Goal: Task Accomplishment & Management: Use online tool/utility

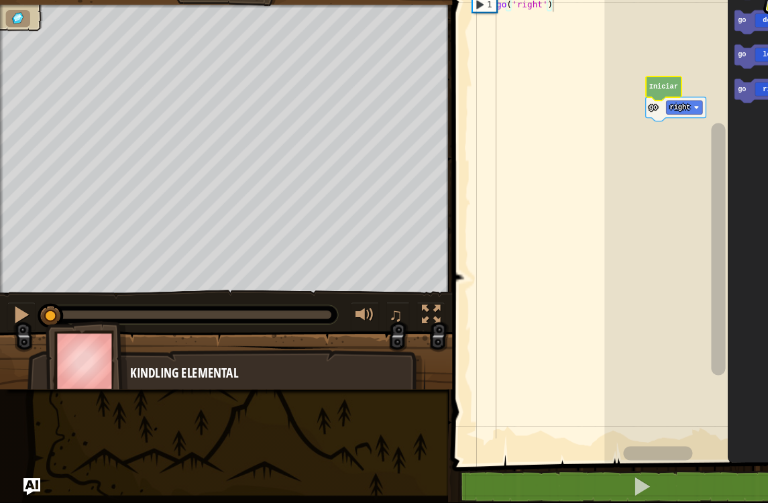
click at [604, 103] on rect "Espacio de trabajo de Blockly" at bounding box center [669, 229] width 198 height 472
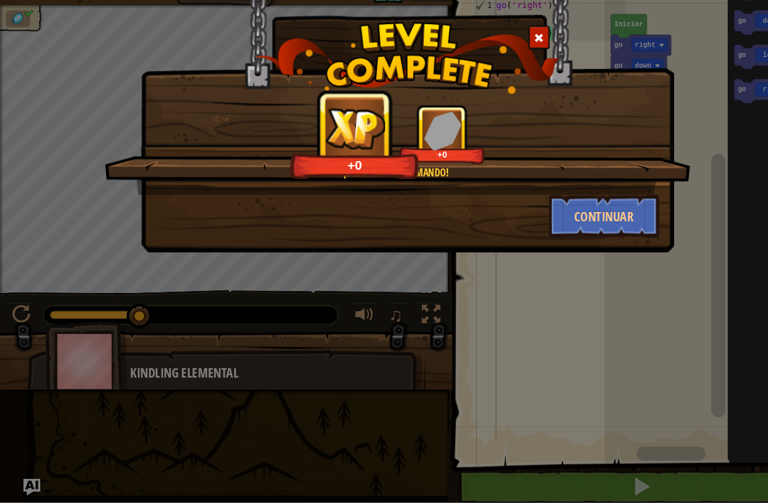
click at [582, 213] on button "Continuar" at bounding box center [570, 233] width 104 height 40
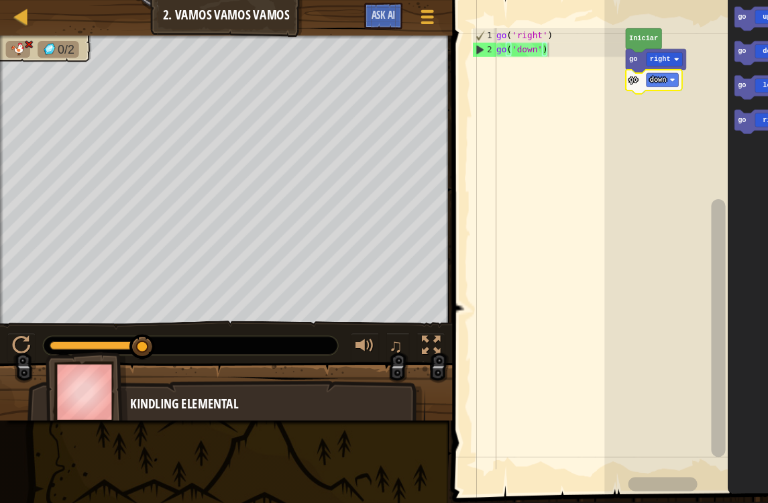
click at [629, 64] on icon "Espacio de trabajo de Blockly" at bounding box center [618, 57] width 57 height 23
click at [621, 74] on text "down" at bounding box center [620, 75] width 15 height 7
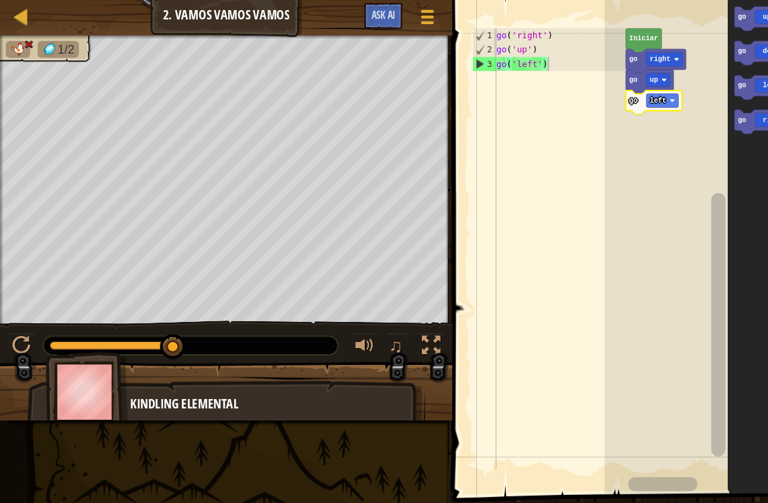
click at [630, 87] on icon "Espacio de trabajo de Blockly" at bounding box center [616, 96] width 53 height 23
click at [629, 96] on text "left" at bounding box center [620, 94] width 15 height 7
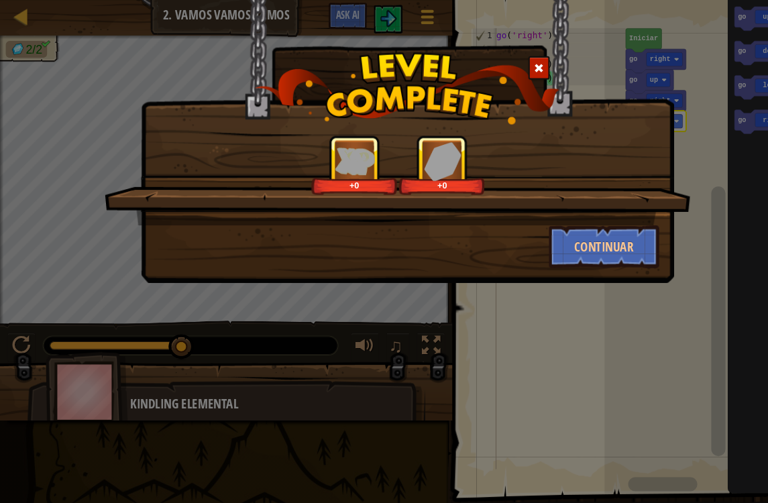
click at [588, 231] on button "Continuar" at bounding box center [570, 233] width 104 height 40
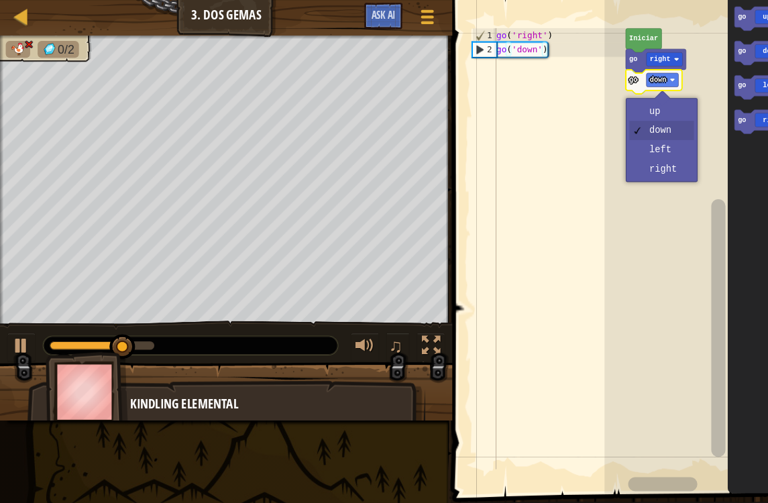
click at [621, 72] on rect "Espacio de trabajo de Blockly" at bounding box center [625, 75] width 30 height 13
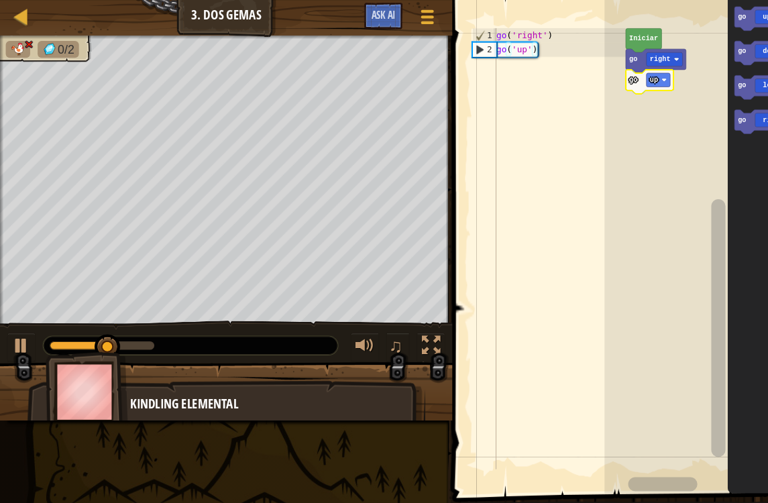
click at [625, 69] on rect "Espacio de trabajo de Blockly" at bounding box center [621, 75] width 22 height 13
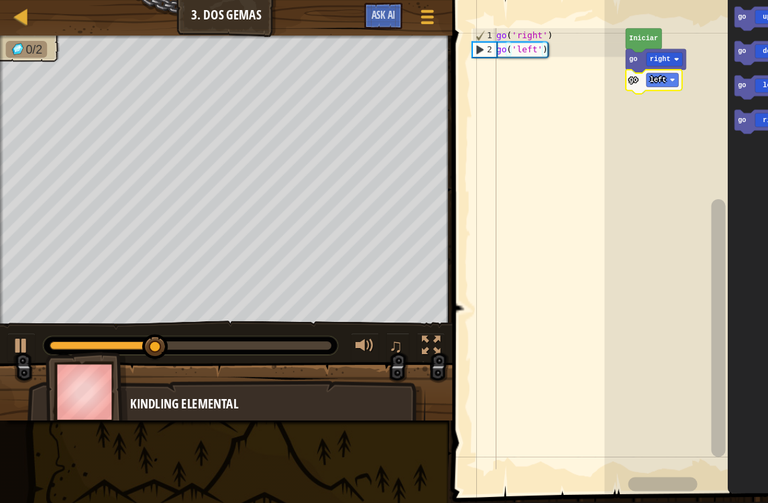
click at [619, 76] on text "left" at bounding box center [620, 75] width 15 height 7
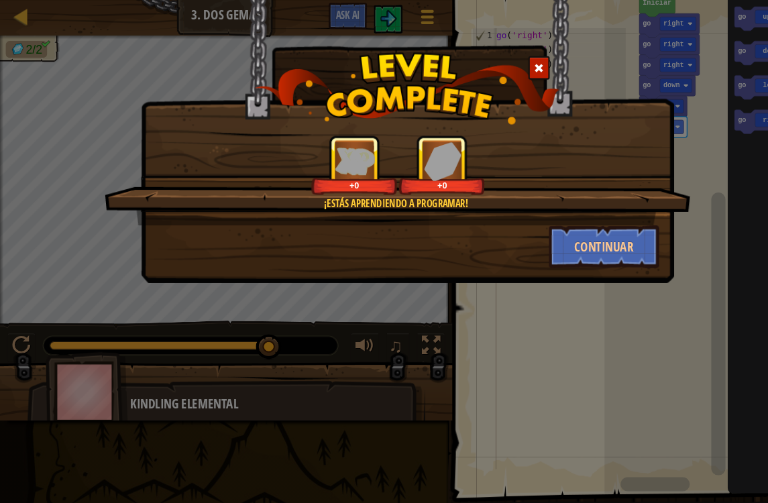
click at [613, 216] on button "Continuar" at bounding box center [570, 233] width 104 height 40
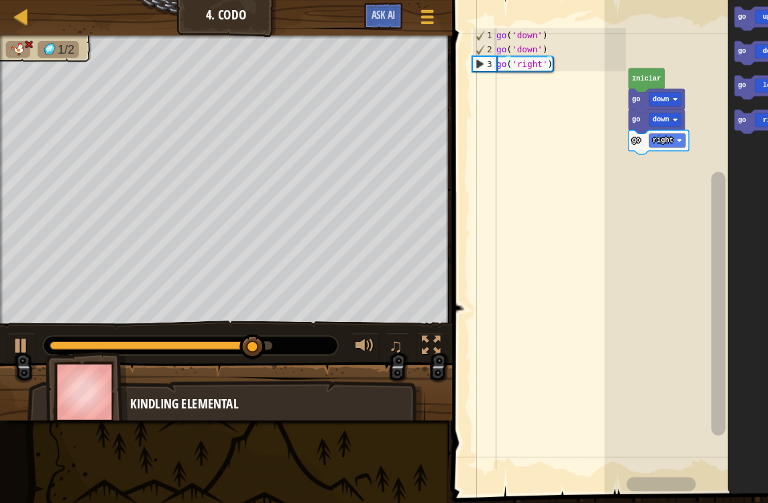
click at [643, 133] on rect "Espacio de trabajo de Blockly" at bounding box center [630, 132] width 34 height 13
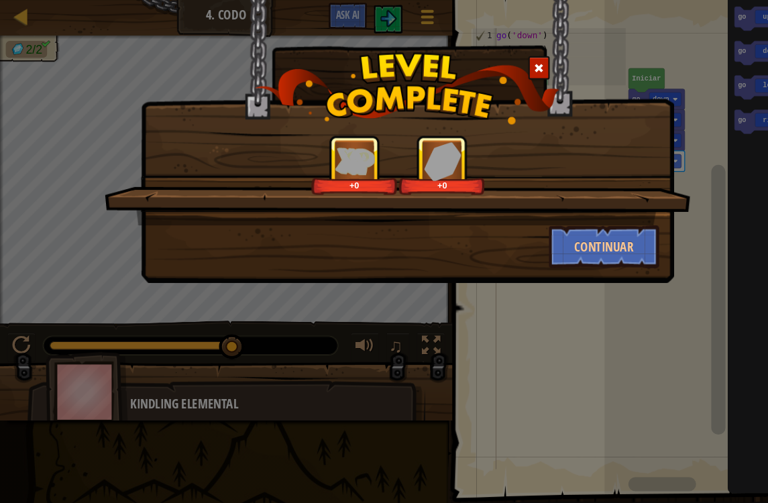
click at [570, 232] on button "Continuar" at bounding box center [570, 233] width 104 height 40
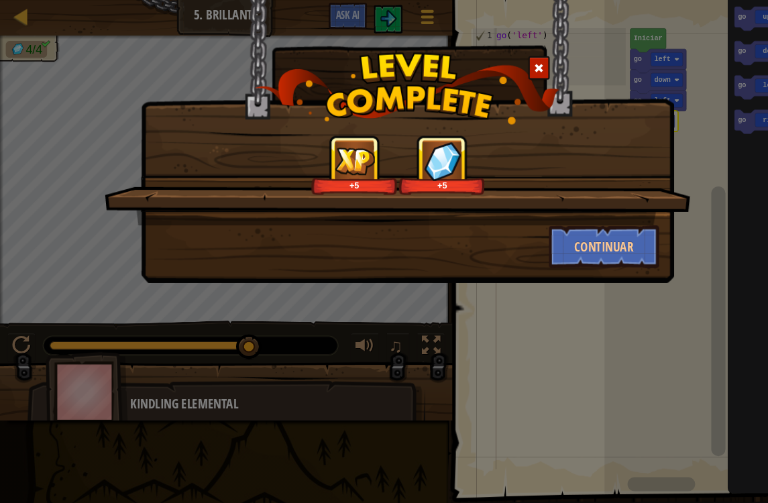
click at [578, 233] on button "Continuar" at bounding box center [570, 233] width 104 height 40
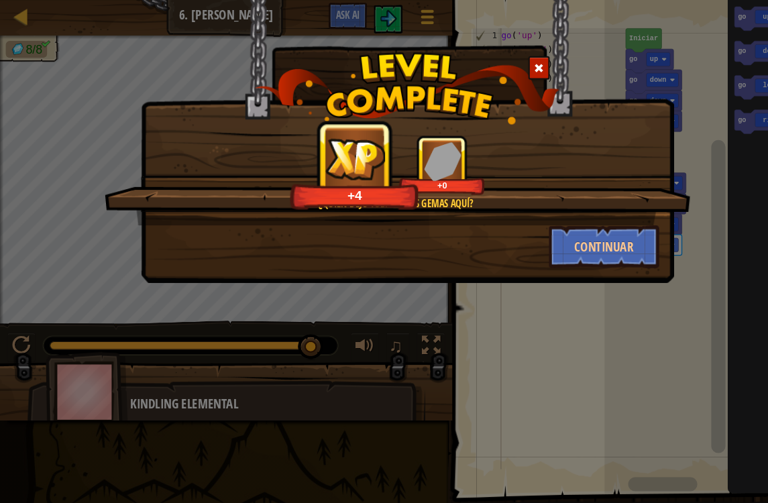
click at [586, 228] on button "Continuar" at bounding box center [570, 233] width 104 height 40
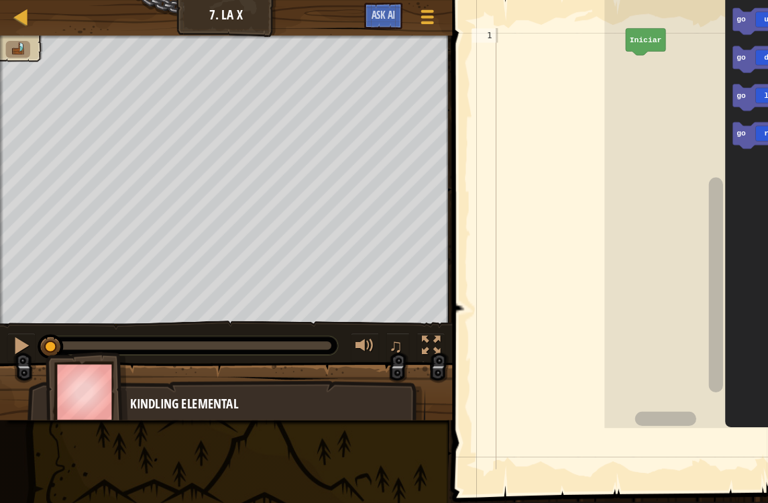
click at [413, 317] on div at bounding box center [406, 325] width 17 height 17
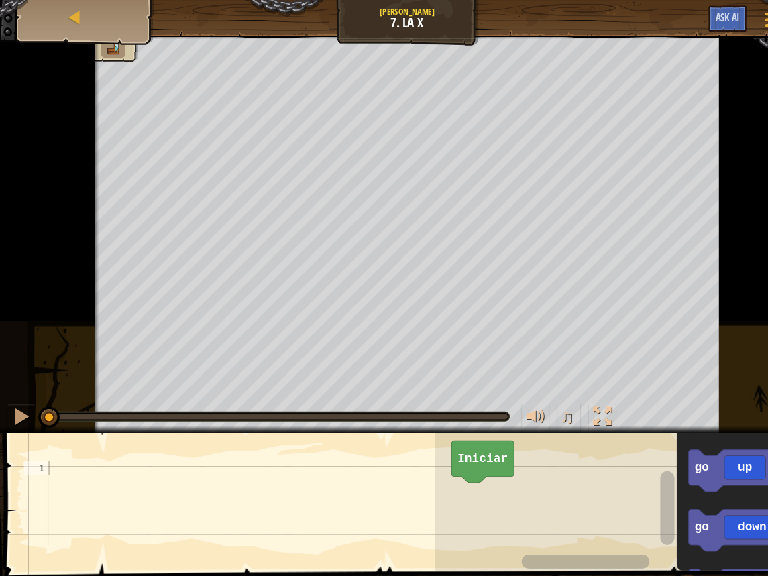
click at [488, 407] on div "♫" at bounding box center [533, 395] width 97 height 28
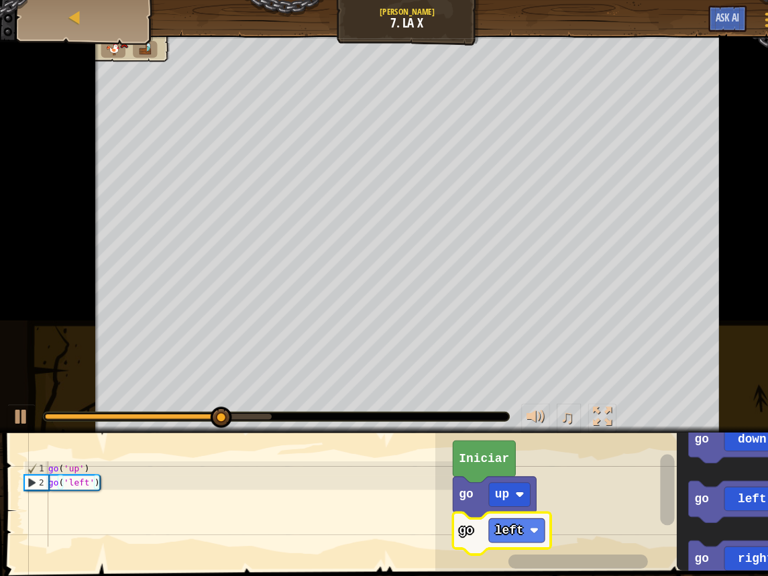
click at [453, 502] on icon "Espacio de trabajo de Blockly" at bounding box center [473, 504] width 92 height 40
